Goal: Task Accomplishment & Management: Manage account settings

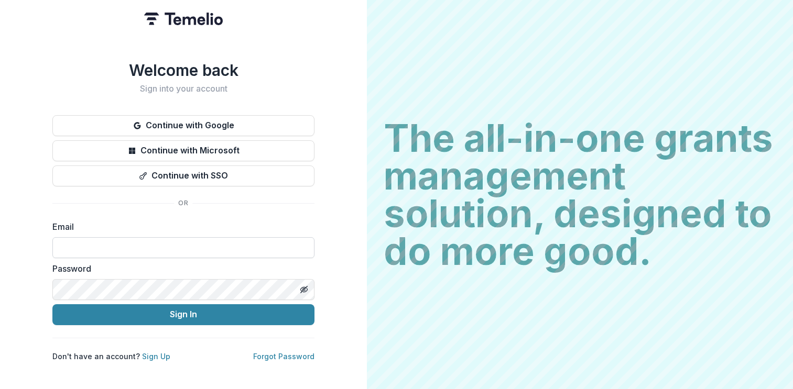
click at [188, 243] on input at bounding box center [183, 247] width 262 height 21
type input "**********"
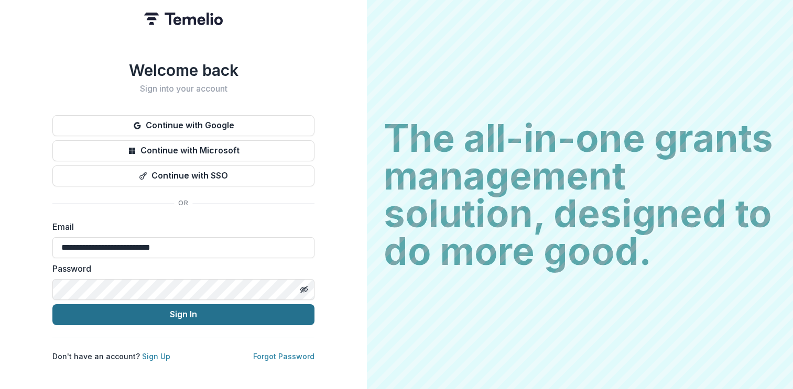
click at [208, 314] on button "Sign In" at bounding box center [183, 314] width 262 height 21
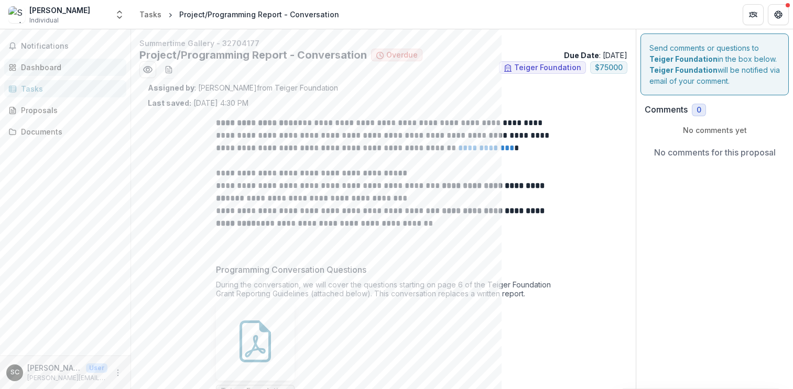
click at [69, 71] on div "Dashboard" at bounding box center [69, 67] width 97 height 11
